Goal: Navigation & Orientation: Find specific page/section

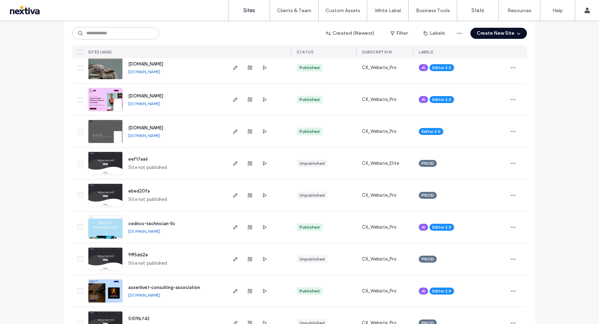
scroll to position [282, 0]
click at [233, 133] on use "button" at bounding box center [235, 132] width 4 height 4
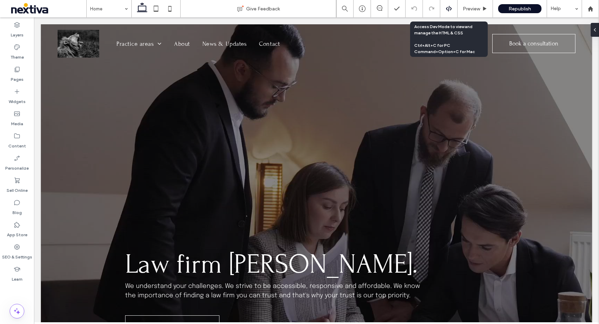
click at [451, 10] on icon at bounding box center [449, 9] width 6 height 6
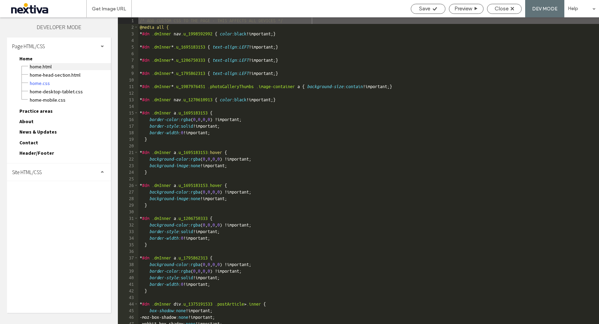
click at [53, 67] on span "Home.html" at bounding box center [69, 66] width 81 height 7
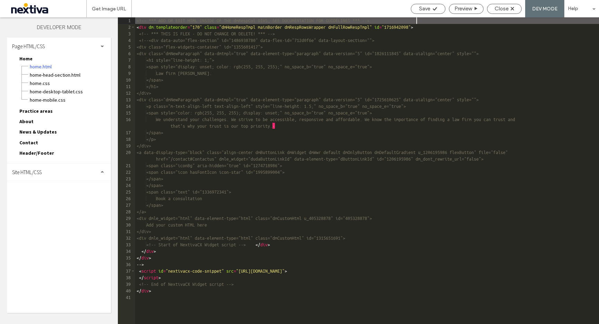
click at [308, 92] on div "<!-- *** ADD OR EDIT HTML INSIDE OF THE dmRespCol DIVS, SEE DOCUMENTATION FOR G…" at bounding box center [367, 177] width 464 height 320
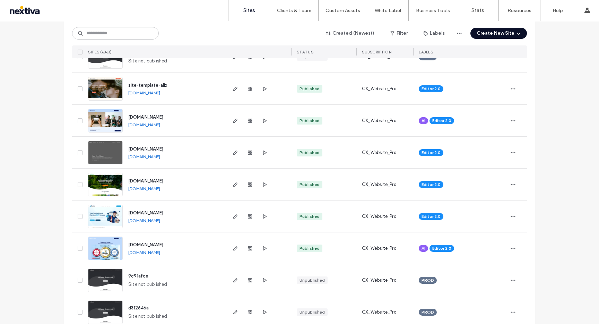
scroll to position [564, 0]
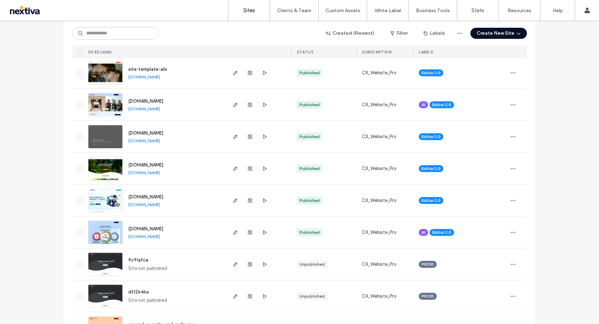
click at [158, 141] on link "[DOMAIN_NAME]" at bounding box center [144, 140] width 32 height 5
click at [163, 132] on span "[DOMAIN_NAME]" at bounding box center [145, 132] width 35 height 5
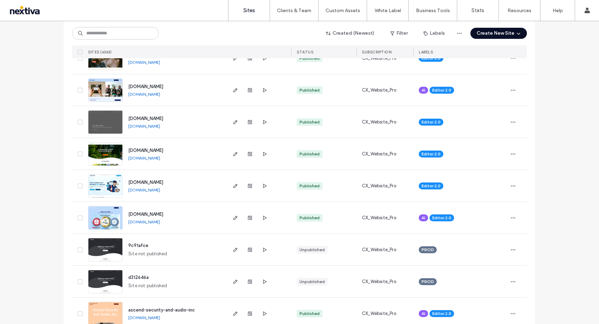
scroll to position [579, 0]
